Goal: Find contact information: Find contact information

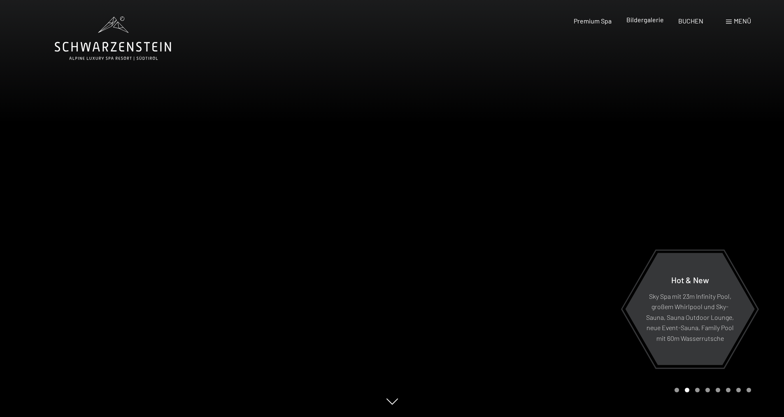
click at [646, 16] on span "Bildergalerie" at bounding box center [645, 20] width 37 height 8
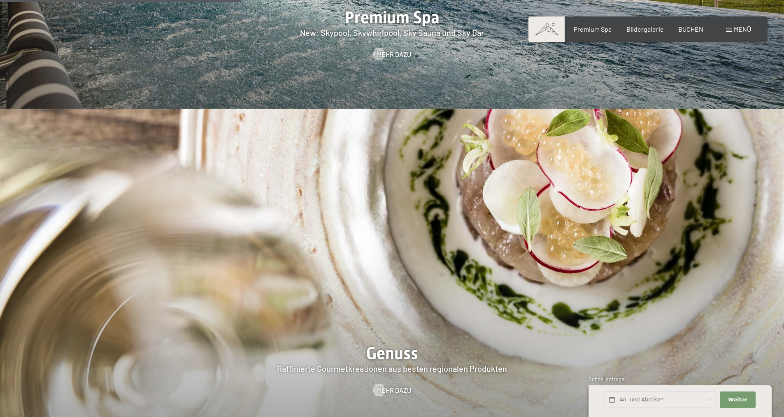
scroll to position [988, 0]
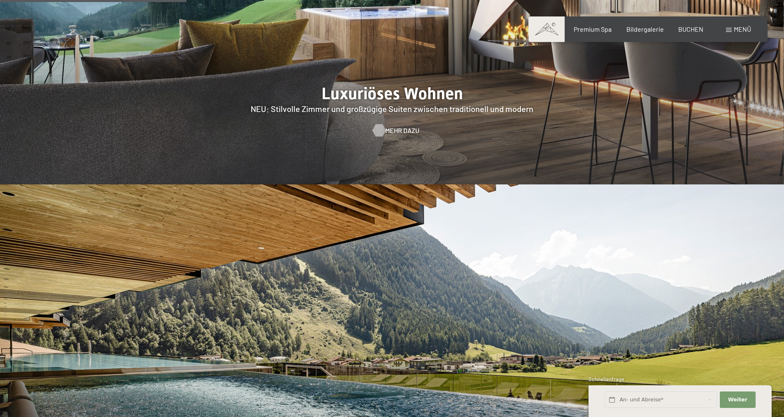
click at [403, 126] on span "Mehr dazu" at bounding box center [402, 130] width 34 height 9
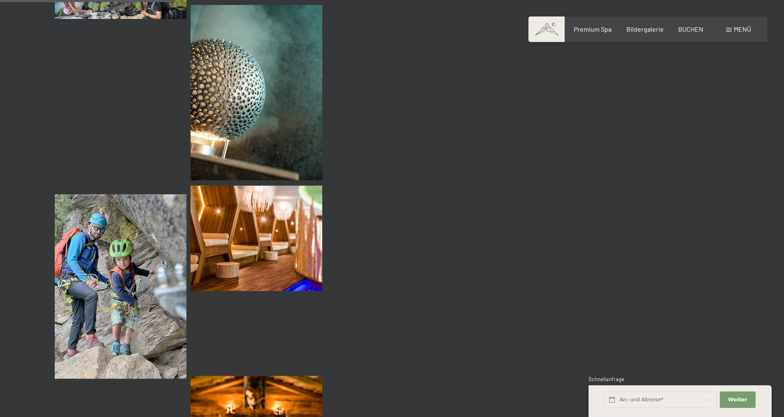
scroll to position [2347, 0]
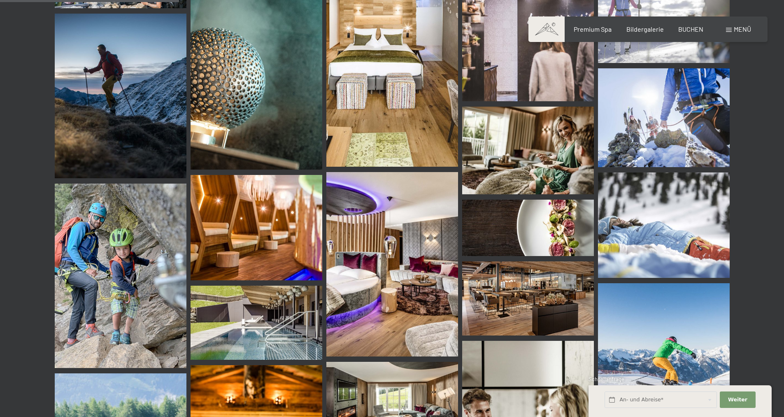
click at [255, 257] on img at bounding box center [257, 227] width 132 height 105
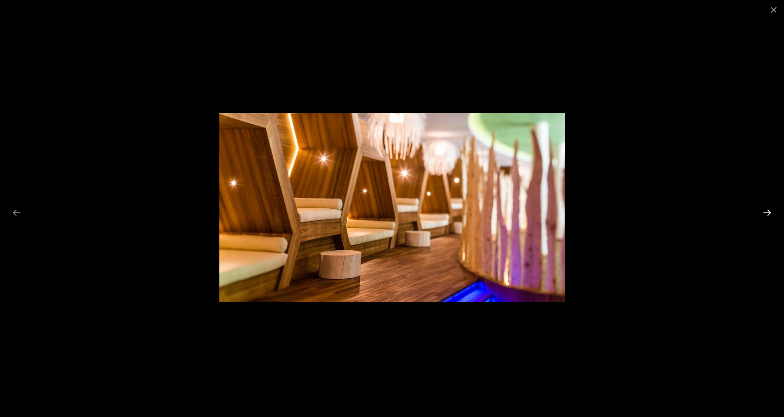
click at [763, 213] on button "Next slide" at bounding box center [767, 213] width 17 height 16
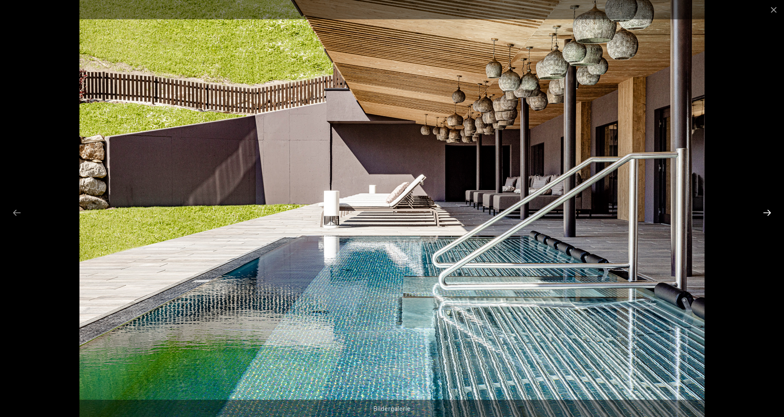
click at [763, 213] on button "Next slide" at bounding box center [767, 213] width 17 height 16
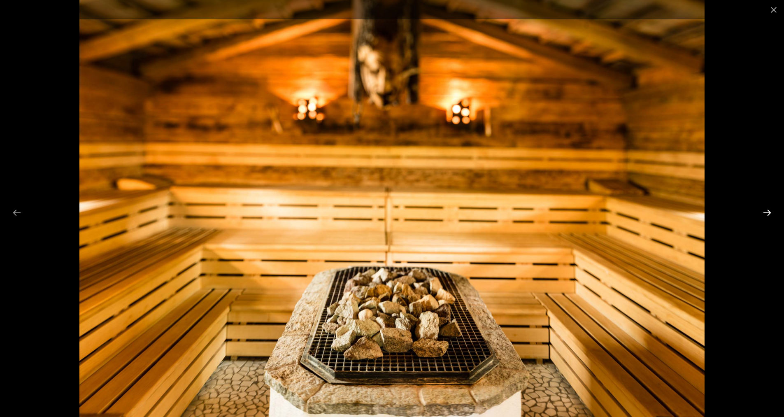
click at [763, 213] on button "Next slide" at bounding box center [767, 213] width 17 height 16
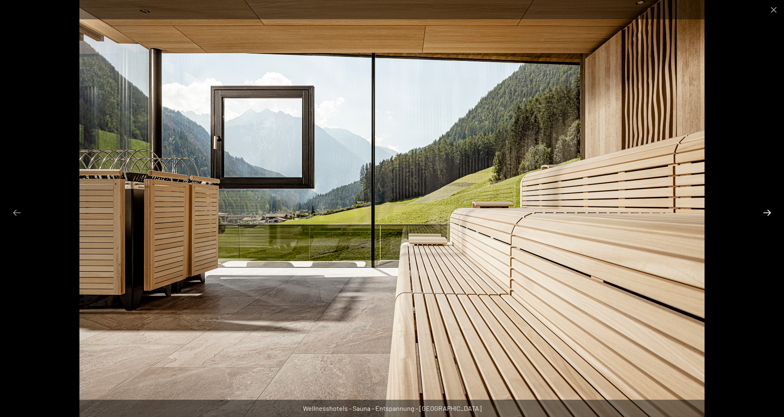
click at [763, 213] on button "Next slide" at bounding box center [767, 213] width 17 height 16
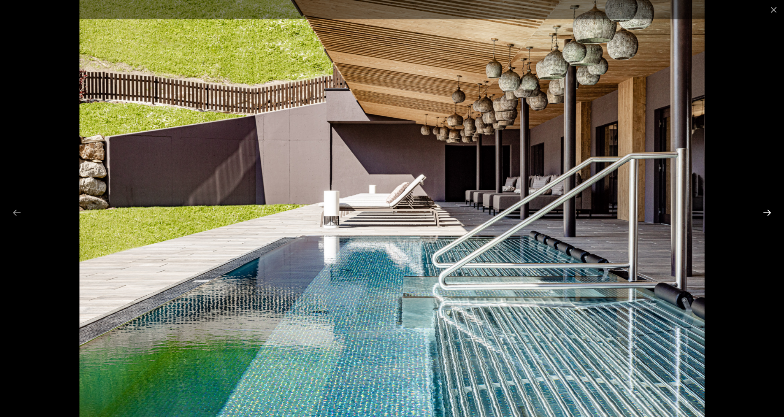
click at [765, 211] on button "Next slide" at bounding box center [767, 213] width 17 height 16
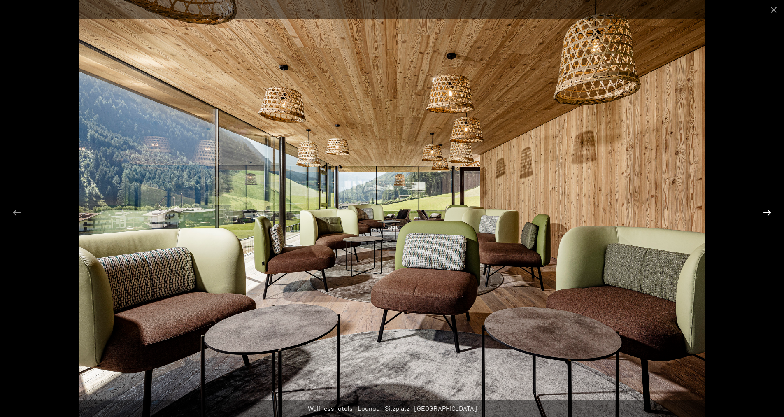
click at [765, 211] on button "Next slide" at bounding box center [767, 213] width 17 height 16
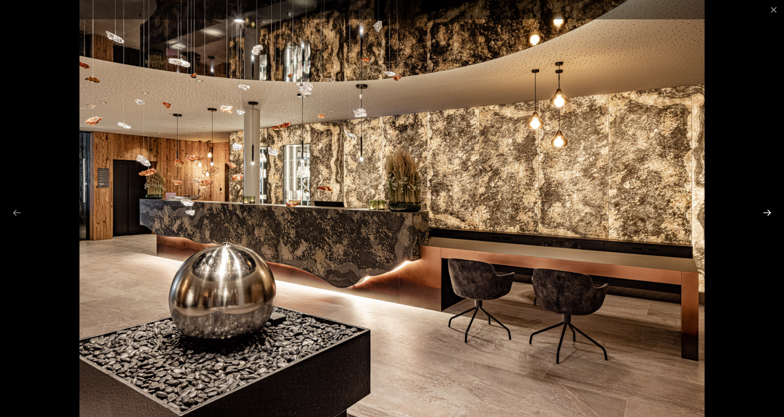
click at [765, 211] on button "Next slide" at bounding box center [767, 213] width 17 height 16
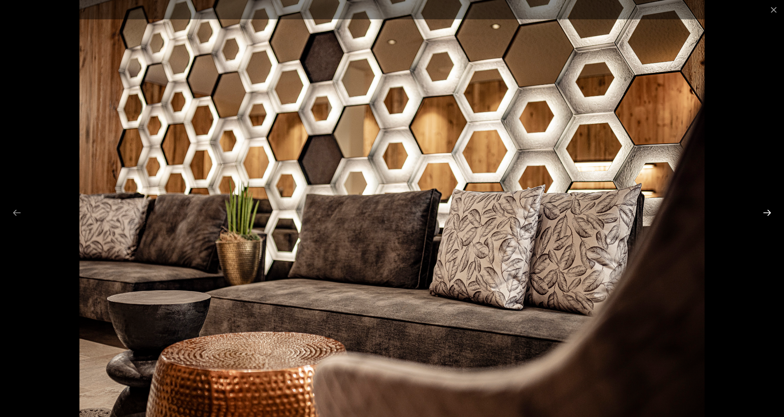
click at [765, 211] on button "Next slide" at bounding box center [767, 213] width 17 height 16
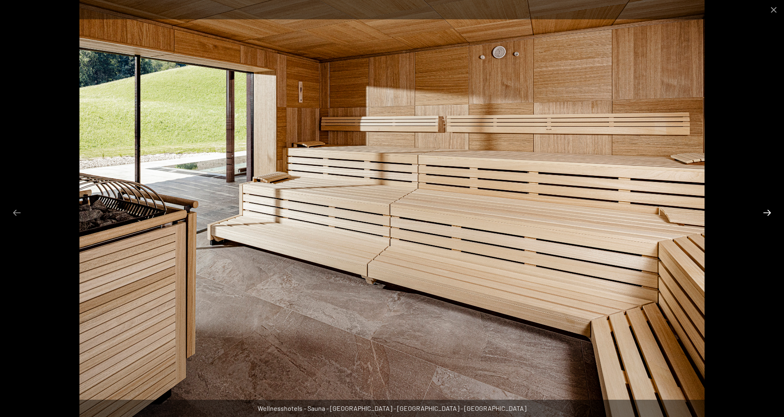
click at [765, 211] on button "Next slide" at bounding box center [767, 213] width 17 height 16
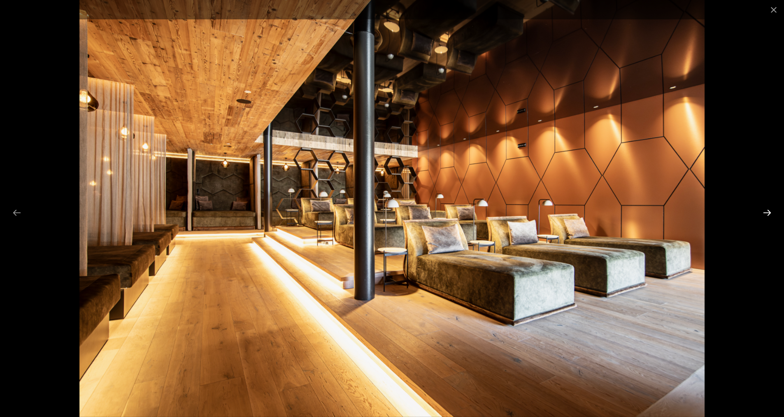
click at [765, 211] on button "Next slide" at bounding box center [767, 213] width 17 height 16
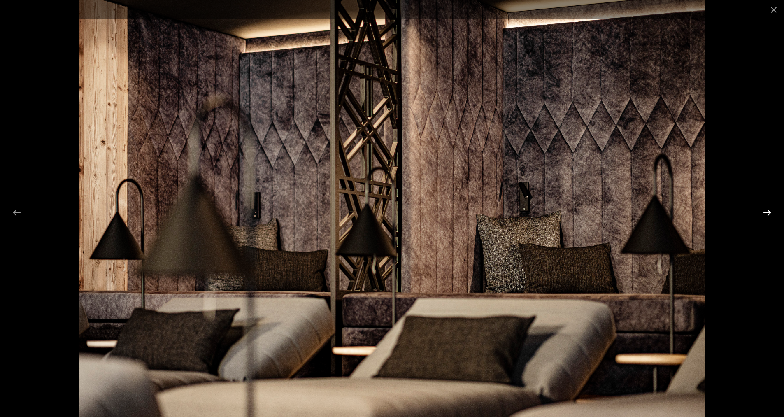
click at [765, 211] on button "Next slide" at bounding box center [767, 213] width 17 height 16
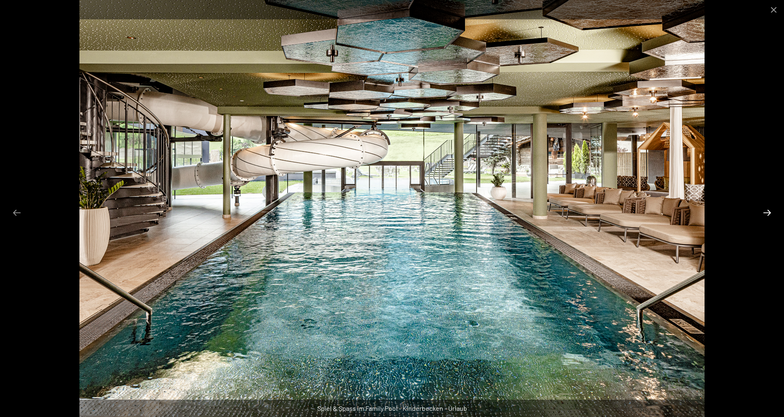
click at [765, 211] on button "Next slide" at bounding box center [767, 213] width 17 height 16
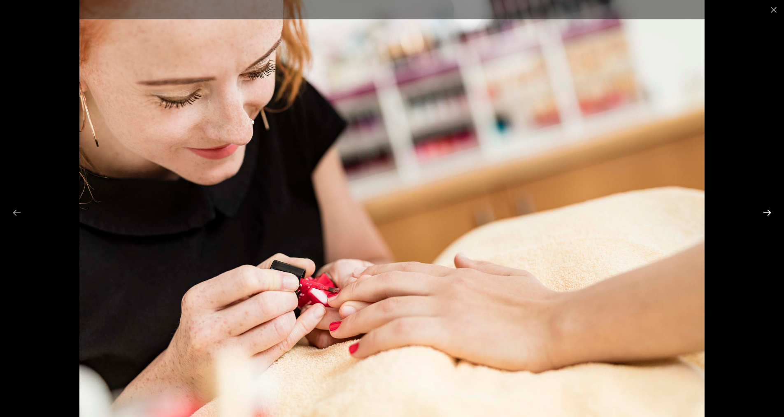
click at [765, 211] on button "Next slide" at bounding box center [767, 213] width 17 height 16
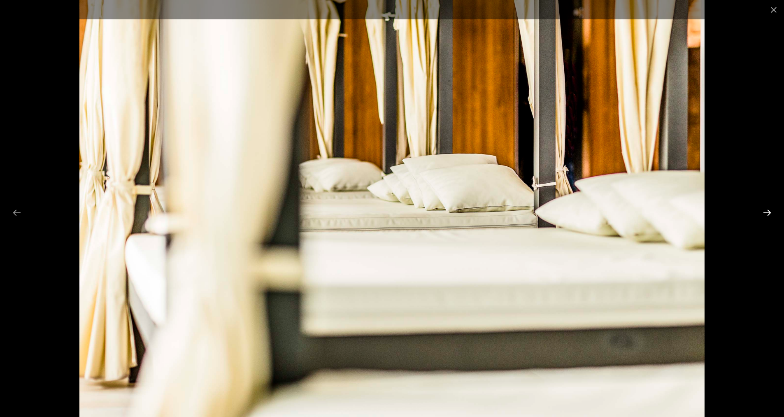
click at [765, 211] on button "Next slide" at bounding box center [767, 213] width 17 height 16
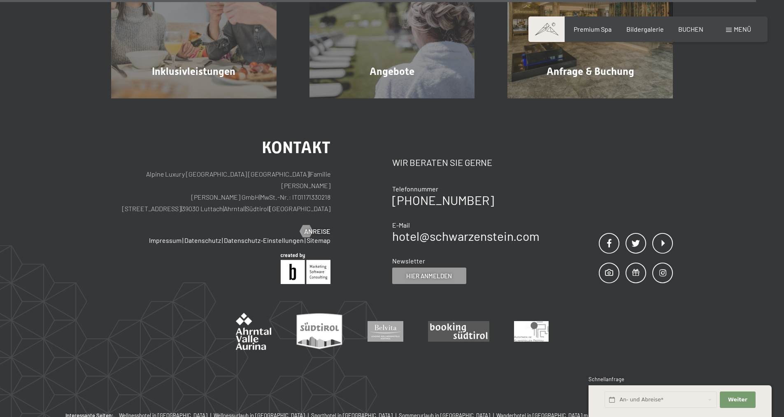
scroll to position [2515, 0]
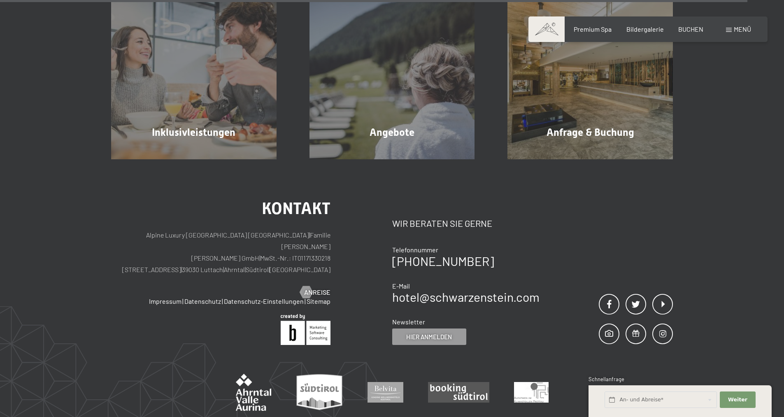
drag, startPoint x: 142, startPoint y: 237, endPoint x: 330, endPoint y: 250, distance: 189.1
click at [330, 250] on p "Alpine Luxury SPA Resort SCHWARZENSTEIN | Familie Zimmerhofer Otmar Zimmerhofer…" at bounding box center [220, 252] width 219 height 46
click at [334, 254] on div "Kontakt Alpine Luxury SPA Resort SCHWARZENSTEIN | Familie Zimmerhofer Otmar Zim…" at bounding box center [251, 273] width 281 height 145
drag, startPoint x: 178, startPoint y: 258, endPoint x: 334, endPoint y: 262, distance: 155.7
click at [334, 262] on div "Kontakt Alpine Luxury SPA Resort SCHWARZENSTEIN | Familie Zimmerhofer Otmar Zim…" at bounding box center [251, 273] width 281 height 145
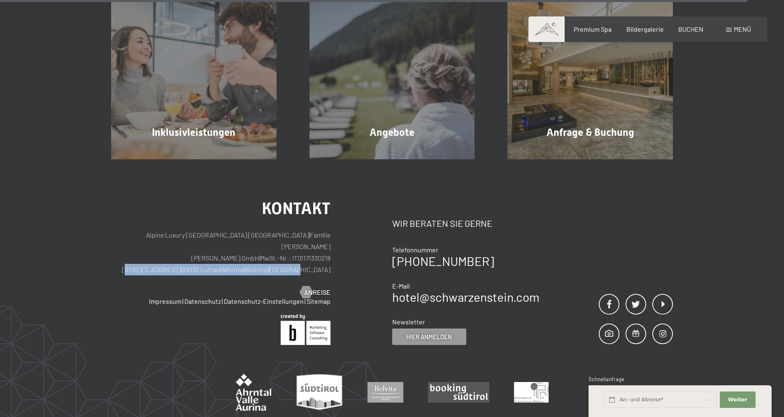
copy p "Dorfstraße 11 | 39030 Luttach | Ahrntal | Südtirol | Italien"
